Goal: Book appointment/travel/reservation

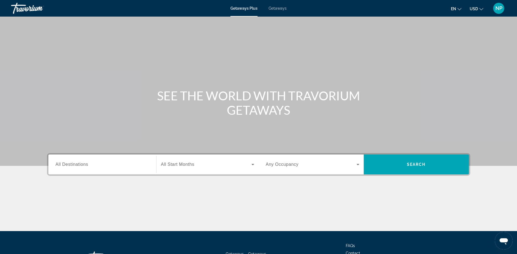
click at [276, 7] on span "Getaways" at bounding box center [278, 8] width 18 height 4
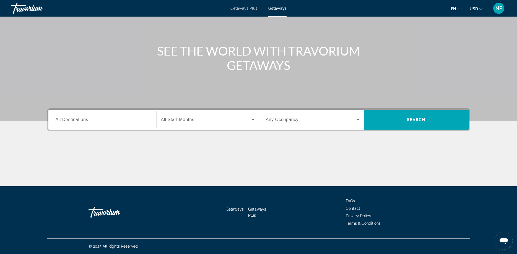
click at [105, 124] on div "Search widget" at bounding box center [103, 120] width 94 height 16
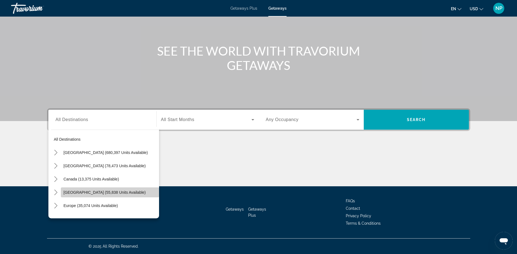
click at [96, 191] on span "[GEOGRAPHIC_DATA] (55,838 units available)" at bounding box center [105, 192] width 82 height 4
type input "**********"
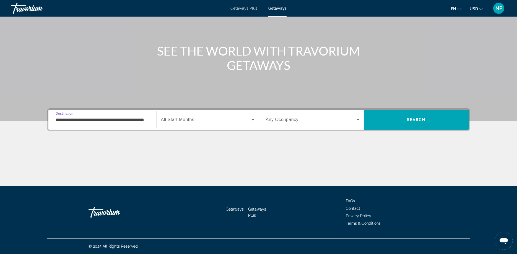
click at [204, 123] on div "Search widget" at bounding box center [207, 119] width 93 height 15
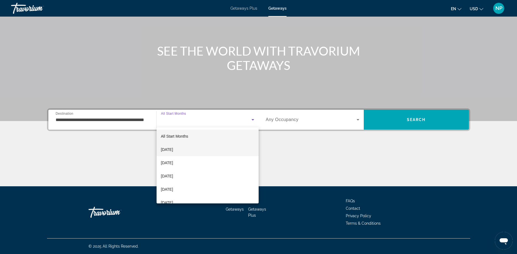
click at [166, 150] on span "[DATE]" at bounding box center [167, 149] width 12 height 7
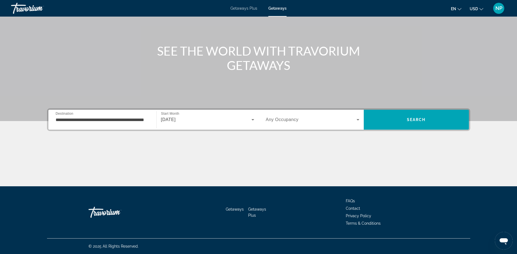
click at [271, 119] on span "Any Occupancy" at bounding box center [282, 119] width 33 height 5
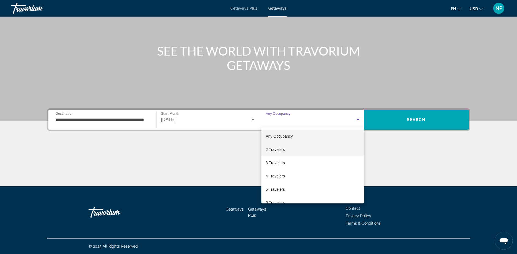
click at [267, 150] on span "2 Travelers" at bounding box center [275, 149] width 19 height 7
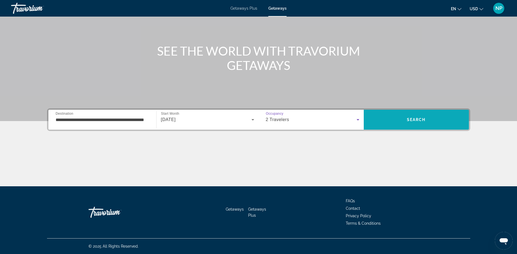
click at [418, 119] on span "Search" at bounding box center [416, 120] width 19 height 4
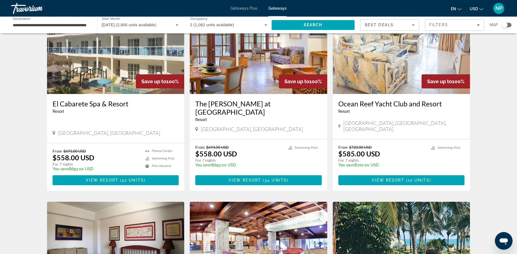
scroll to position [56, 0]
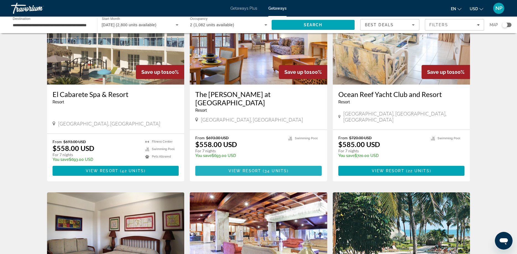
click at [260, 169] on span "View Resort" at bounding box center [245, 171] width 33 height 4
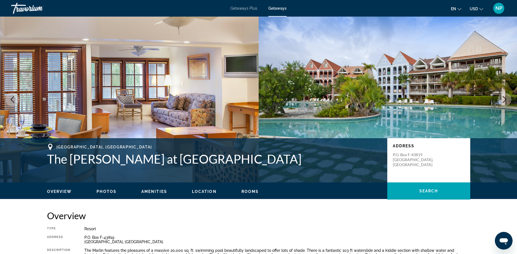
click at [134, 97] on img "Main content" at bounding box center [129, 100] width 259 height 166
click at [202, 91] on img "Main content" at bounding box center [129, 100] width 259 height 166
click at [330, 104] on img "Main content" at bounding box center [388, 100] width 259 height 166
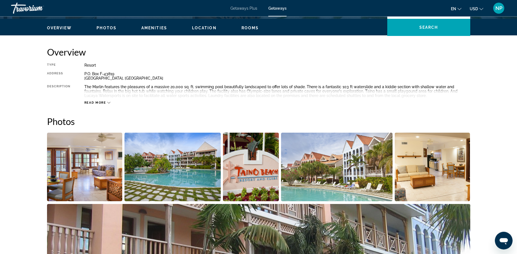
scroll to position [198, 0]
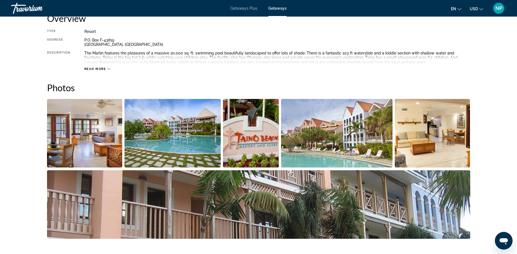
click at [81, 133] on img "Open full-screen image slider" at bounding box center [85, 133] width 76 height 69
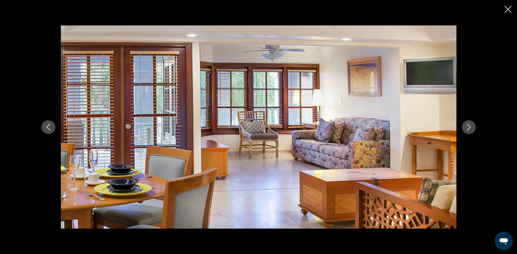
click at [470, 128] on icon "Next image" at bounding box center [469, 127] width 4 height 7
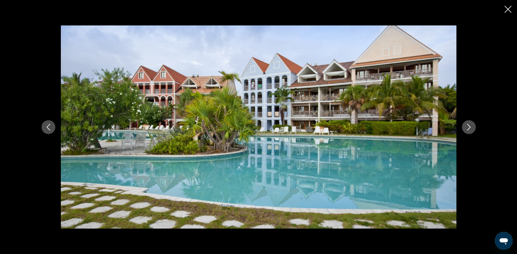
click at [469, 128] on icon "Next image" at bounding box center [469, 127] width 7 height 7
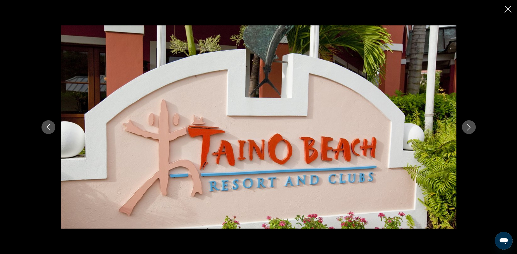
click at [469, 128] on icon "Next image" at bounding box center [469, 127] width 7 height 7
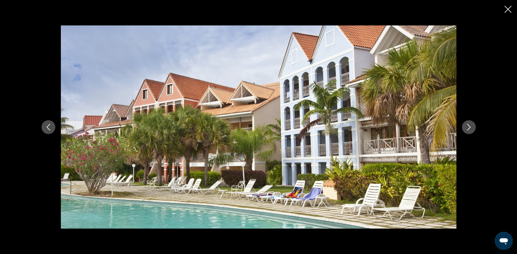
click at [469, 128] on icon "Next image" at bounding box center [469, 127] width 7 height 7
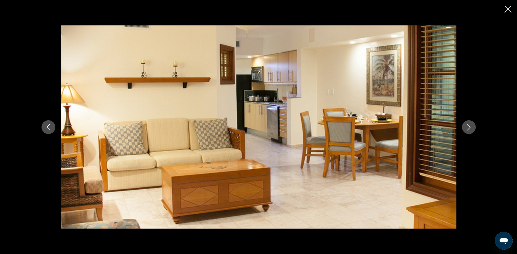
click at [469, 128] on icon "Next image" at bounding box center [469, 127] width 7 height 7
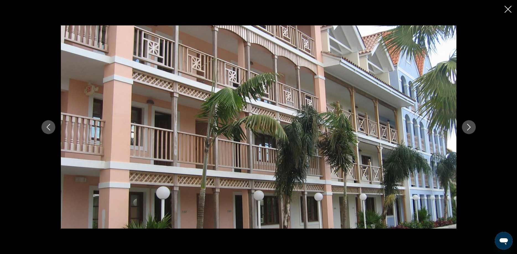
click at [469, 128] on icon "Next image" at bounding box center [469, 127] width 7 height 7
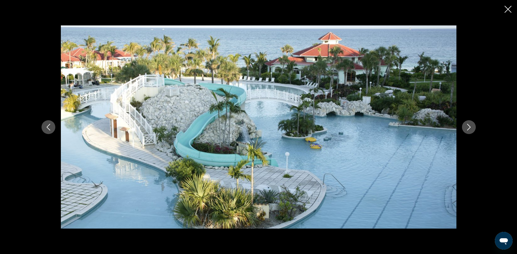
click at [469, 128] on icon "Next image" at bounding box center [469, 127] width 7 height 7
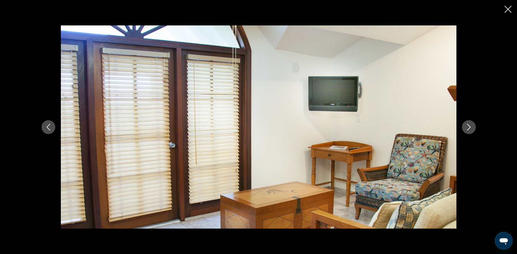
click at [469, 128] on icon "Next image" at bounding box center [469, 127] width 7 height 7
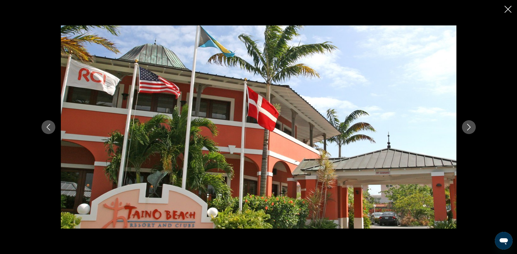
click at [469, 128] on icon "Next image" at bounding box center [469, 127] width 7 height 7
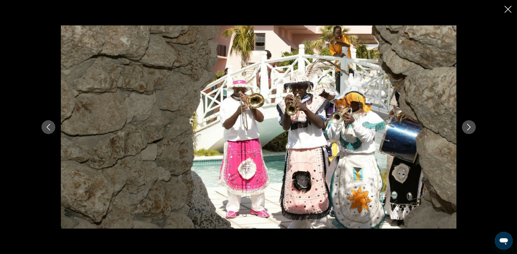
click at [469, 128] on icon "Next image" at bounding box center [469, 127] width 7 height 7
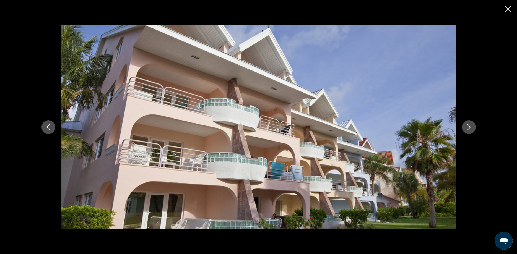
click at [469, 128] on icon "Next image" at bounding box center [469, 127] width 7 height 7
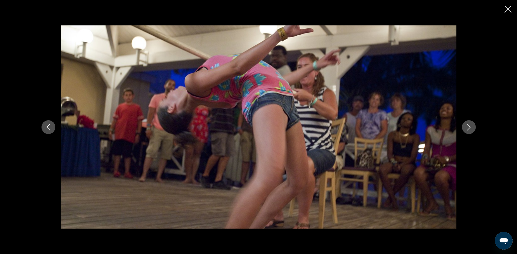
click at [469, 128] on icon "Next image" at bounding box center [469, 127] width 7 height 7
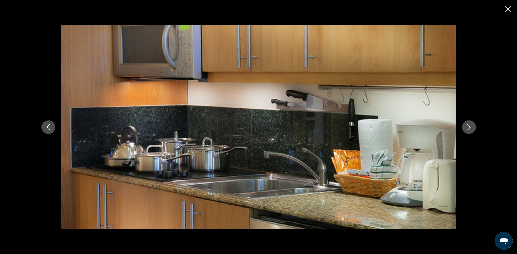
click at [469, 128] on icon "Next image" at bounding box center [469, 127] width 7 height 7
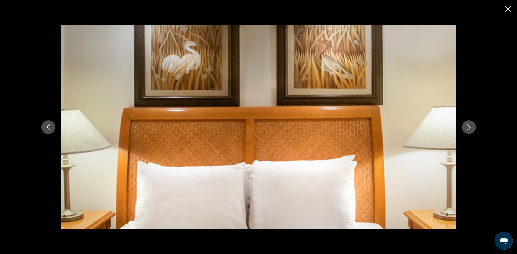
click at [469, 128] on icon "Next image" at bounding box center [469, 127] width 7 height 7
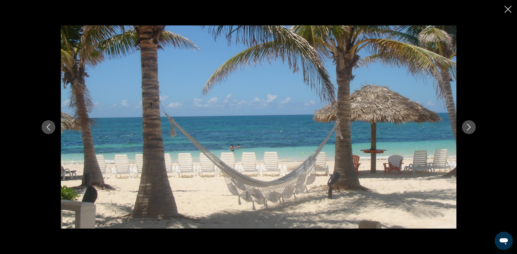
click at [469, 128] on icon "Next image" at bounding box center [469, 127] width 7 height 7
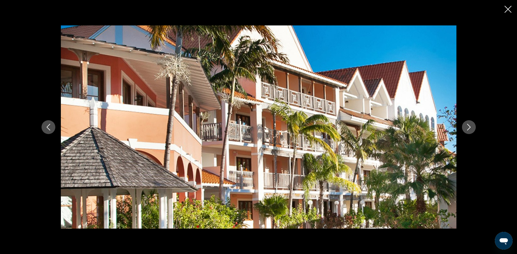
click at [469, 128] on icon "Next image" at bounding box center [469, 127] width 7 height 7
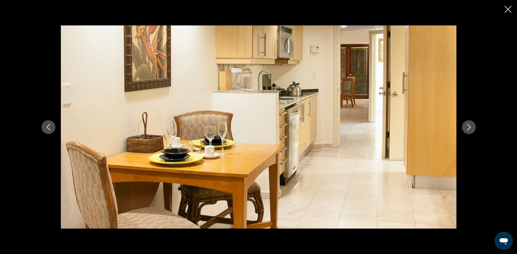
click at [469, 128] on icon "Next image" at bounding box center [469, 127] width 7 height 7
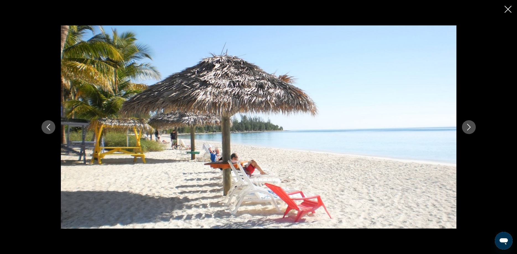
click at [469, 128] on icon "Next image" at bounding box center [469, 127] width 7 height 7
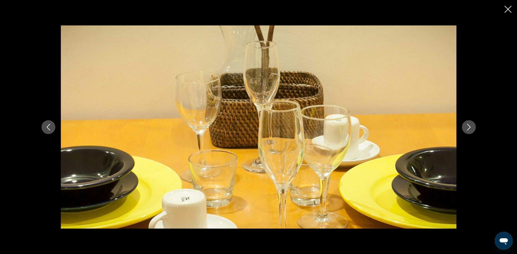
click at [469, 128] on icon "Next image" at bounding box center [469, 127] width 7 height 7
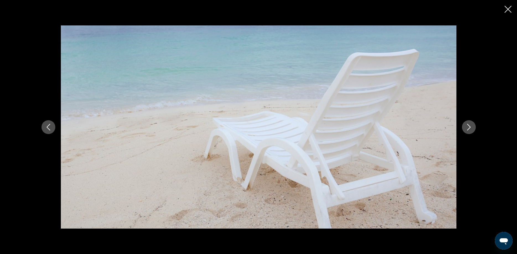
click at [469, 128] on icon "Next image" at bounding box center [469, 127] width 7 height 7
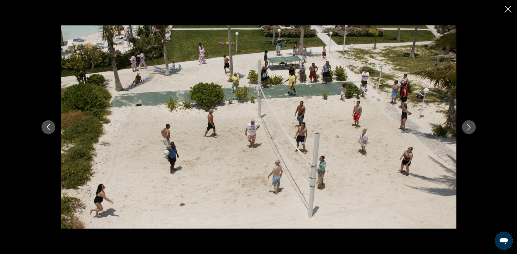
click at [469, 128] on icon "Next image" at bounding box center [469, 127] width 7 height 7
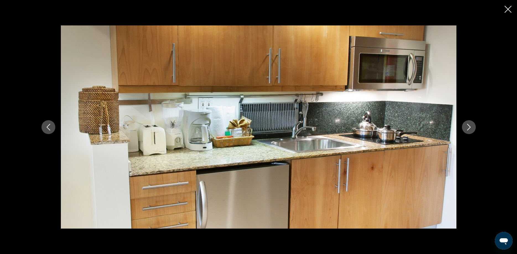
click at [469, 128] on icon "Next image" at bounding box center [469, 127] width 7 height 7
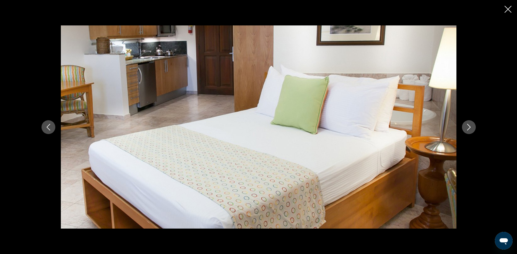
click at [469, 128] on icon "Next image" at bounding box center [469, 127] width 7 height 7
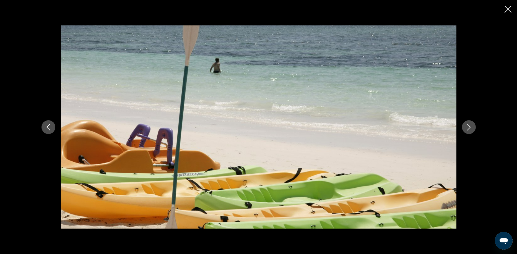
click at [469, 128] on icon "Next image" at bounding box center [469, 127] width 7 height 7
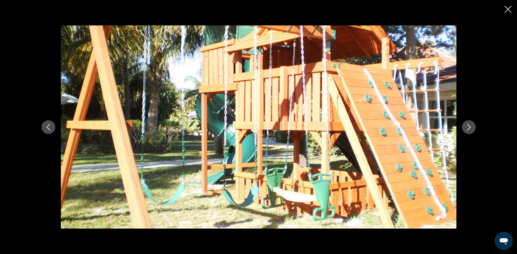
click at [469, 128] on icon "Next image" at bounding box center [469, 127] width 7 height 7
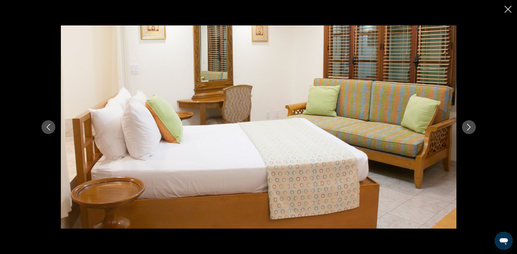
click at [469, 128] on icon "Next image" at bounding box center [469, 127] width 7 height 7
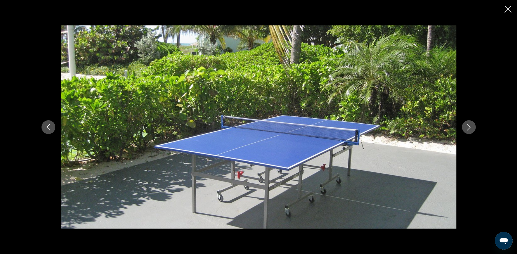
click at [469, 128] on icon "Next image" at bounding box center [469, 127] width 7 height 7
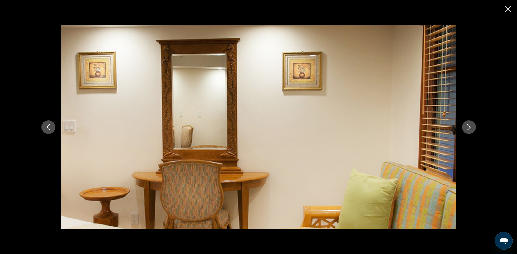
click at [469, 128] on icon "Next image" at bounding box center [469, 127] width 7 height 7
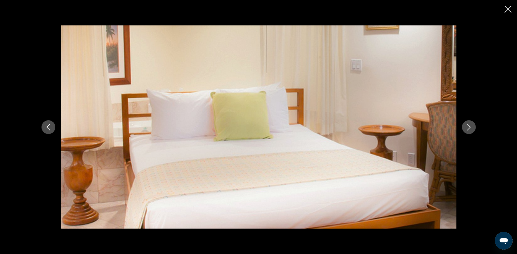
click at [469, 128] on icon "Next image" at bounding box center [469, 127] width 7 height 7
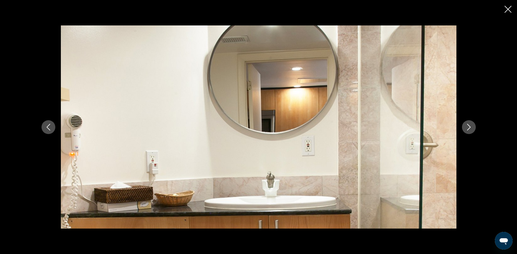
click at [469, 128] on icon "Next image" at bounding box center [469, 127] width 7 height 7
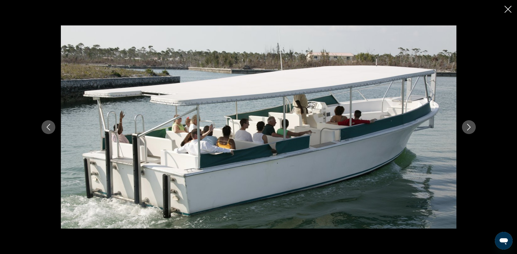
click at [469, 128] on icon "Next image" at bounding box center [469, 127] width 7 height 7
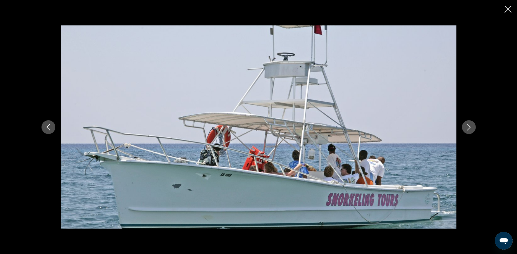
click at [469, 128] on icon "Next image" at bounding box center [469, 127] width 7 height 7
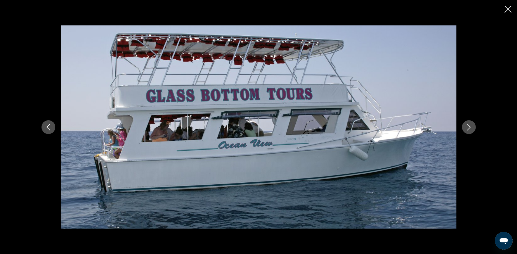
click at [469, 128] on icon "Next image" at bounding box center [469, 127] width 7 height 7
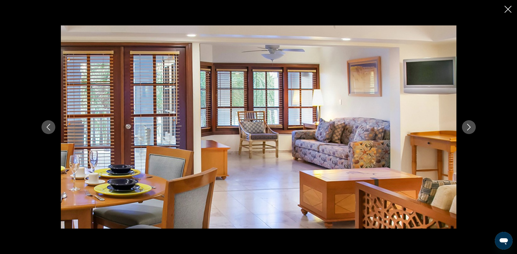
click at [469, 128] on icon "Next image" at bounding box center [469, 127] width 7 height 7
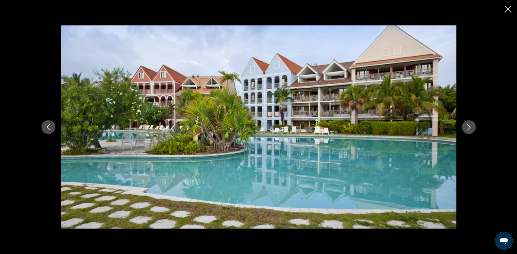
click at [508, 10] on icon "Close slideshow" at bounding box center [508, 9] width 7 height 7
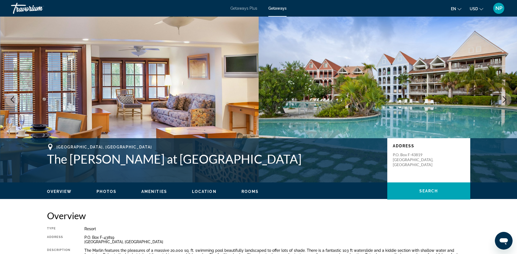
scroll to position [113, 0]
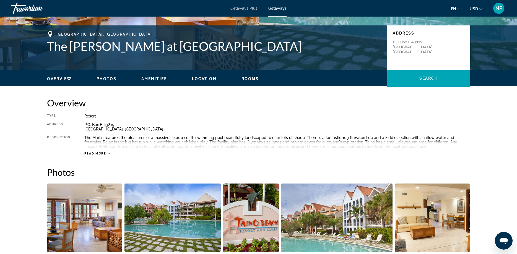
click at [88, 152] on span "Read more" at bounding box center [95, 154] width 22 height 4
